Goal: Task Accomplishment & Management: Use online tool/utility

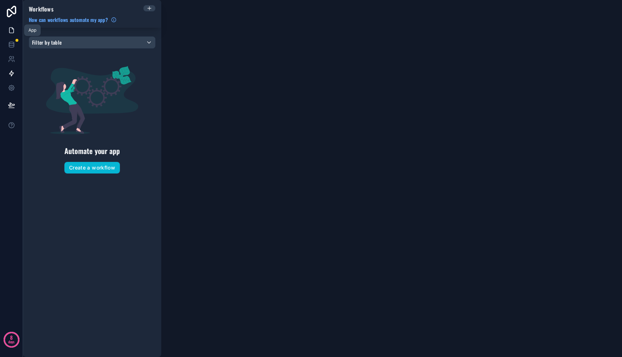
click at [8, 32] on icon at bounding box center [11, 30] width 7 height 7
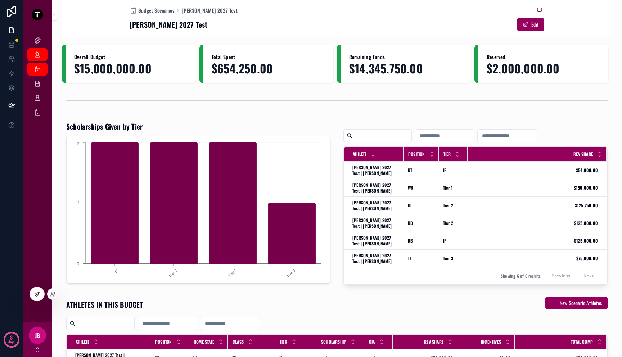
click at [35, 294] on icon at bounding box center [36, 294] width 3 height 3
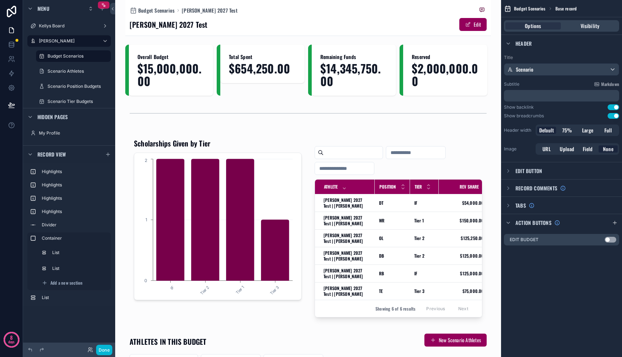
click at [366, 21] on div "[PERSON_NAME] 2027 Test Edit" at bounding box center [308, 25] width 357 height 14
click at [613, 239] on button "Use setting" at bounding box center [611, 240] width 12 height 6
click at [588, 133] on span "Large" at bounding box center [587, 130] width 11 height 7
click at [100, 346] on button "Done" at bounding box center [104, 350] width 16 height 10
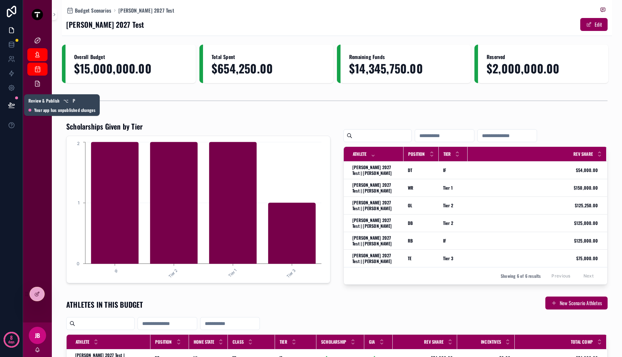
click at [7, 107] on button at bounding box center [12, 105] width 16 height 20
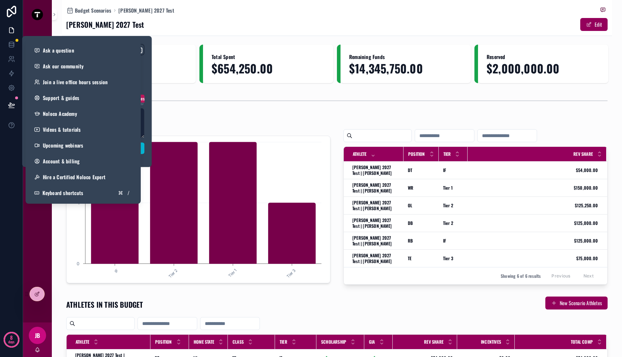
click at [4, 158] on div "8 days" at bounding box center [11, 178] width 23 height 357
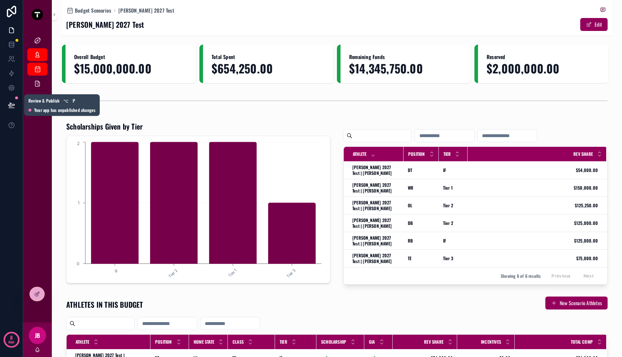
click at [13, 104] on icon at bounding box center [11, 105] width 6 height 4
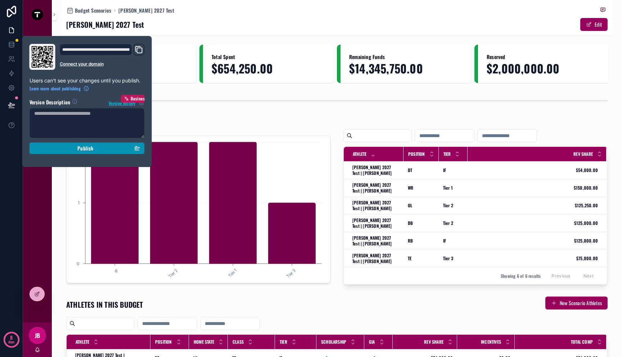
click at [60, 148] on div "Publish" at bounding box center [87, 148] width 106 height 6
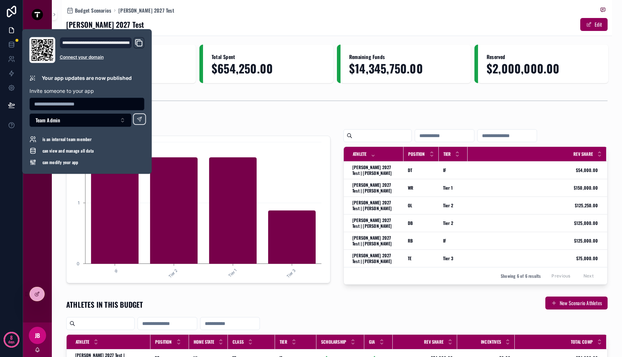
click at [44, 203] on div "Kellys Board [PERSON_NAME] Dashboard Budget Scenarios Scenario Athletes Scenari…" at bounding box center [37, 176] width 29 height 294
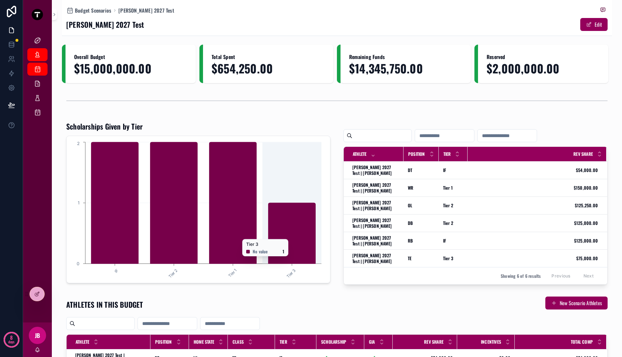
click at [287, 236] on icon "chart" at bounding box center [291, 233] width 47 height 61
